Goal: Manage account settings

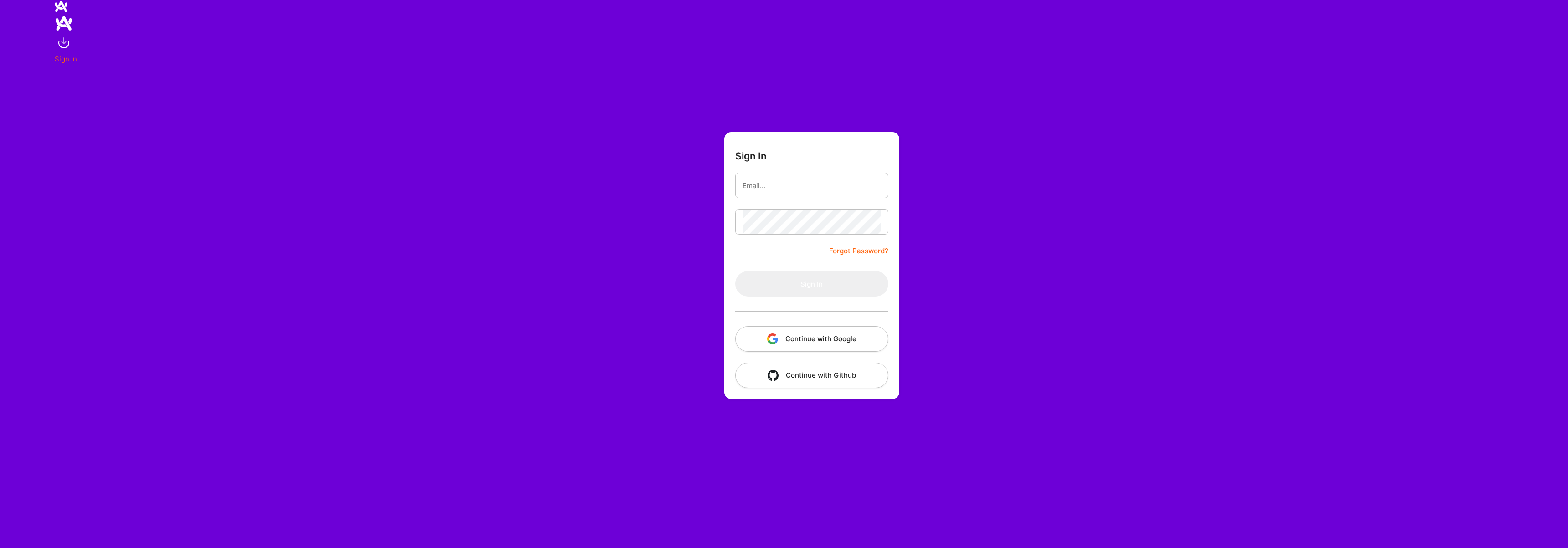
click at [799, 340] on button "Continue with Google" at bounding box center [812, 339] width 153 height 26
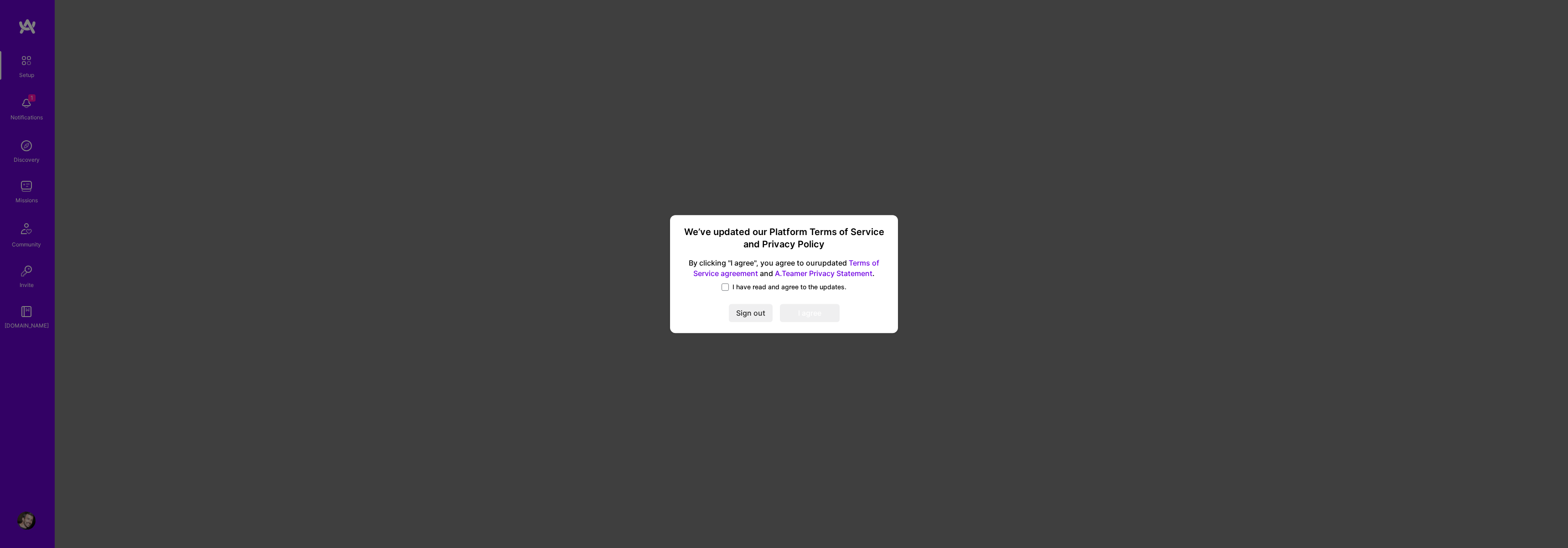
click at [767, 290] on span "I have read and agree to the updates." at bounding box center [789, 286] width 114 height 9
click at [0, 0] on input "I have read and agree to the updates." at bounding box center [0, 0] width 0 height 0
click at [807, 318] on button "I agree" at bounding box center [810, 313] width 60 height 18
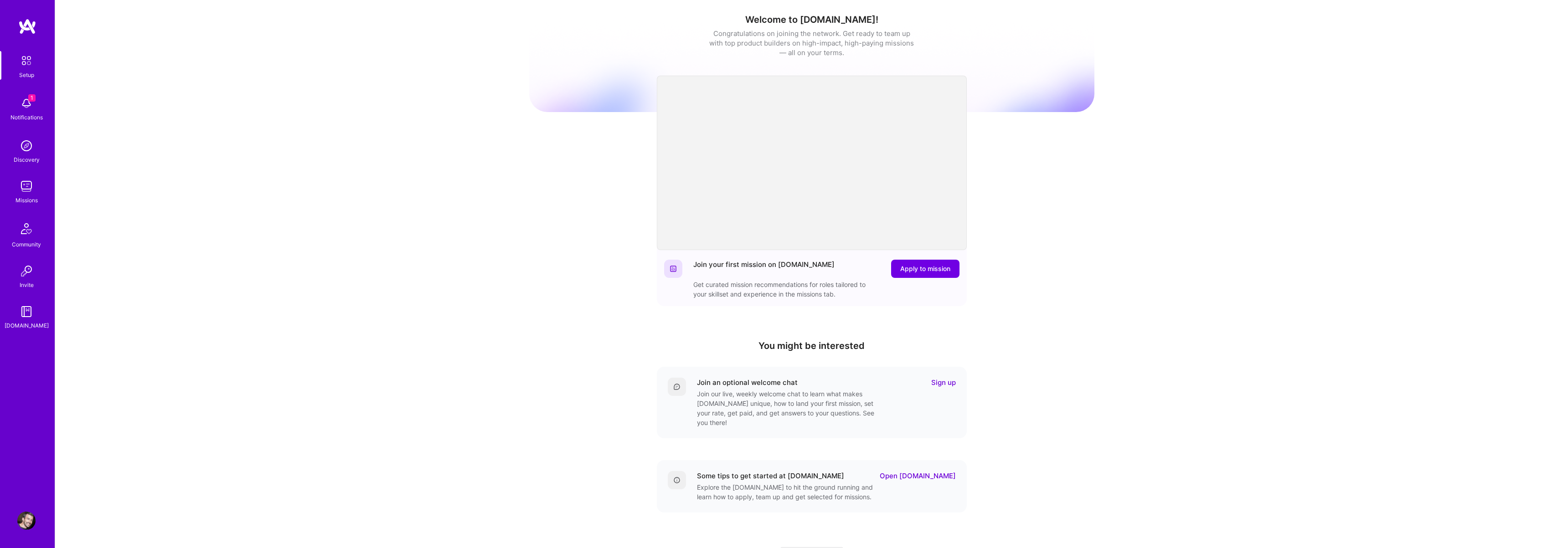
click at [31, 522] on img at bounding box center [26, 521] width 18 height 18
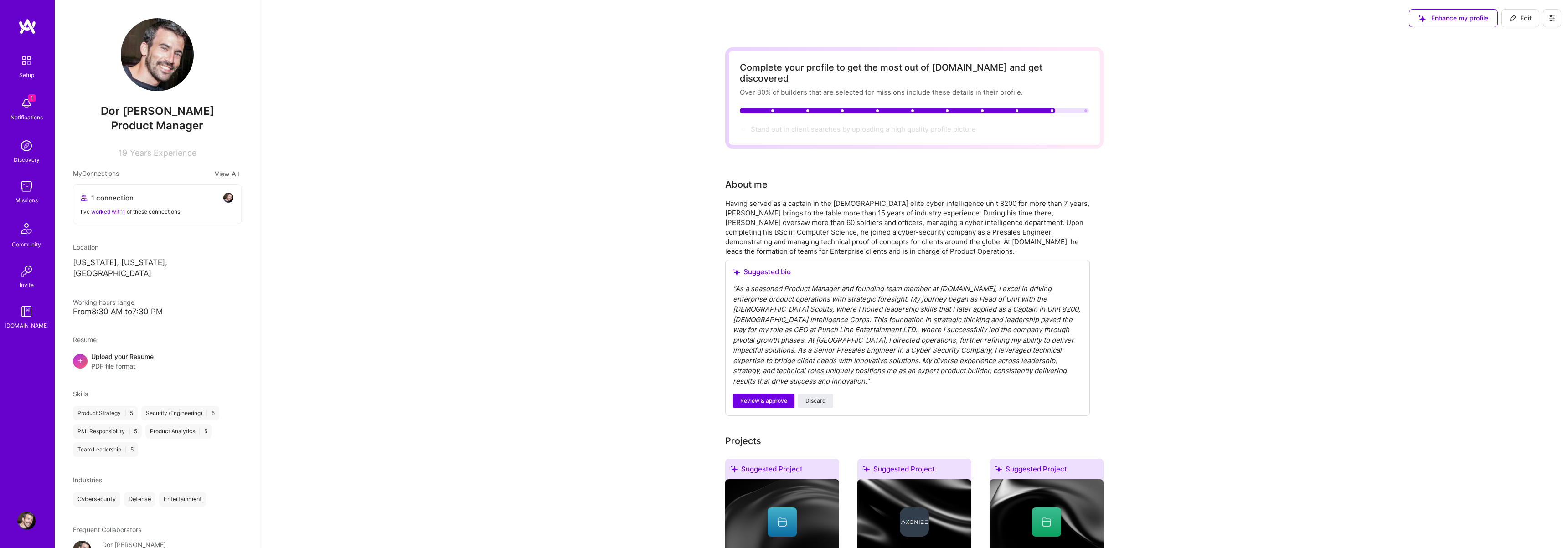
click at [1517, 19] on span "Edit" at bounding box center [1520, 18] width 23 height 9
select select "US"
